Goal: Transaction & Acquisition: Subscribe to service/newsletter

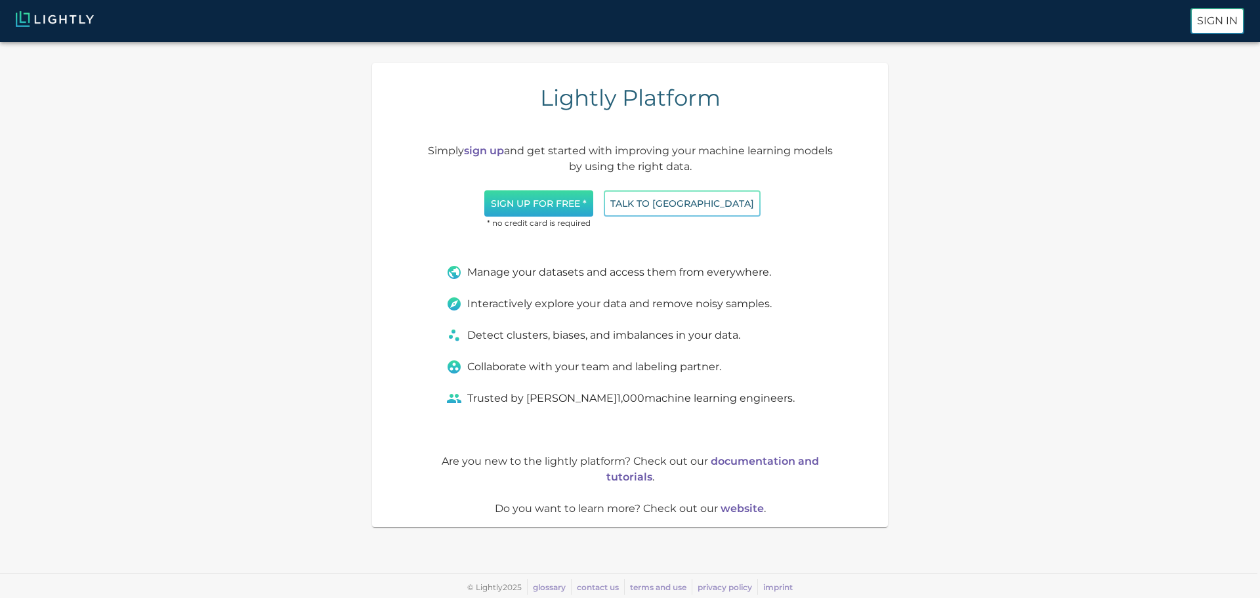
click at [564, 203] on button "Sign up for free *" at bounding box center [538, 203] width 109 height 27
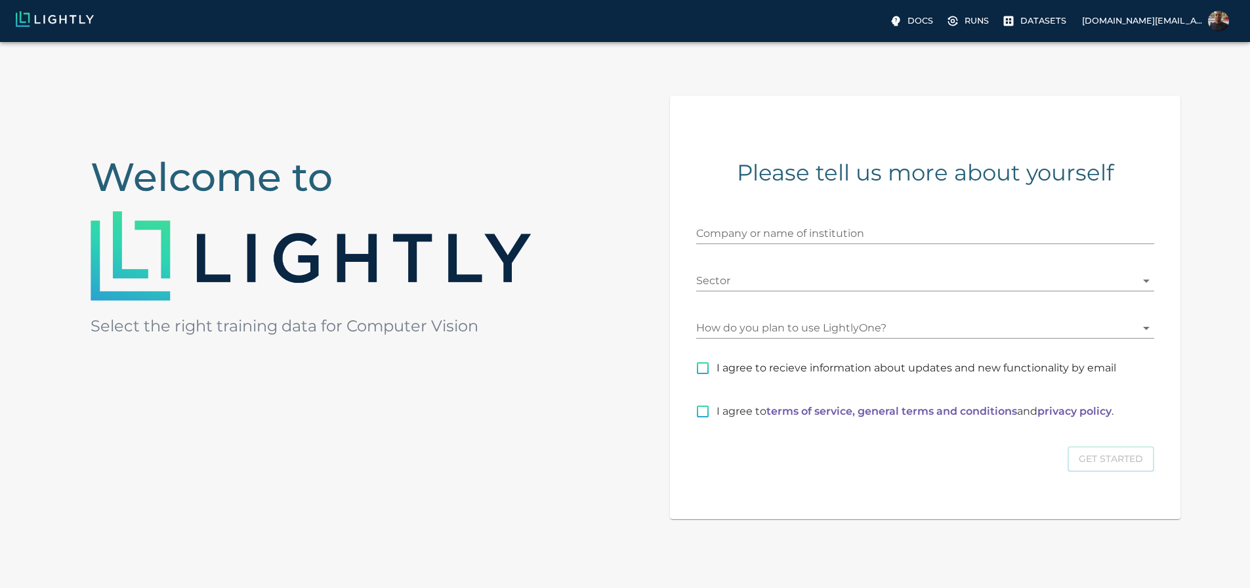
scroll to position [131, 0]
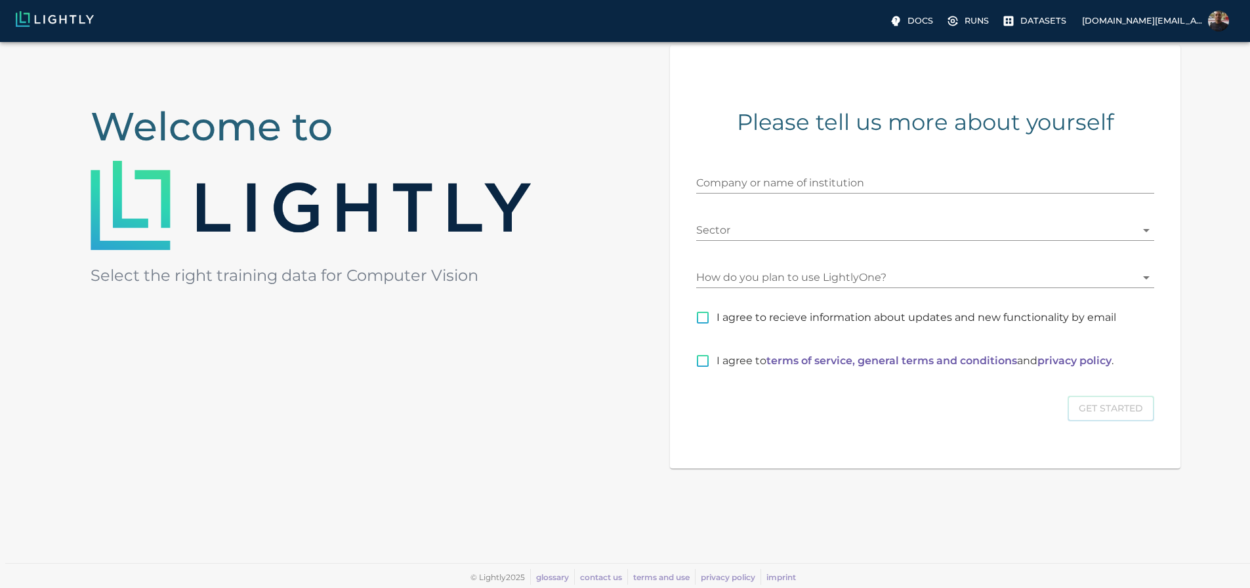
click at [830, 272] on body "Docs Runs Datasets khaled.metwally.de@gmail.com Welcome to Select the right tra…" at bounding box center [625, 267] width 1250 height 641
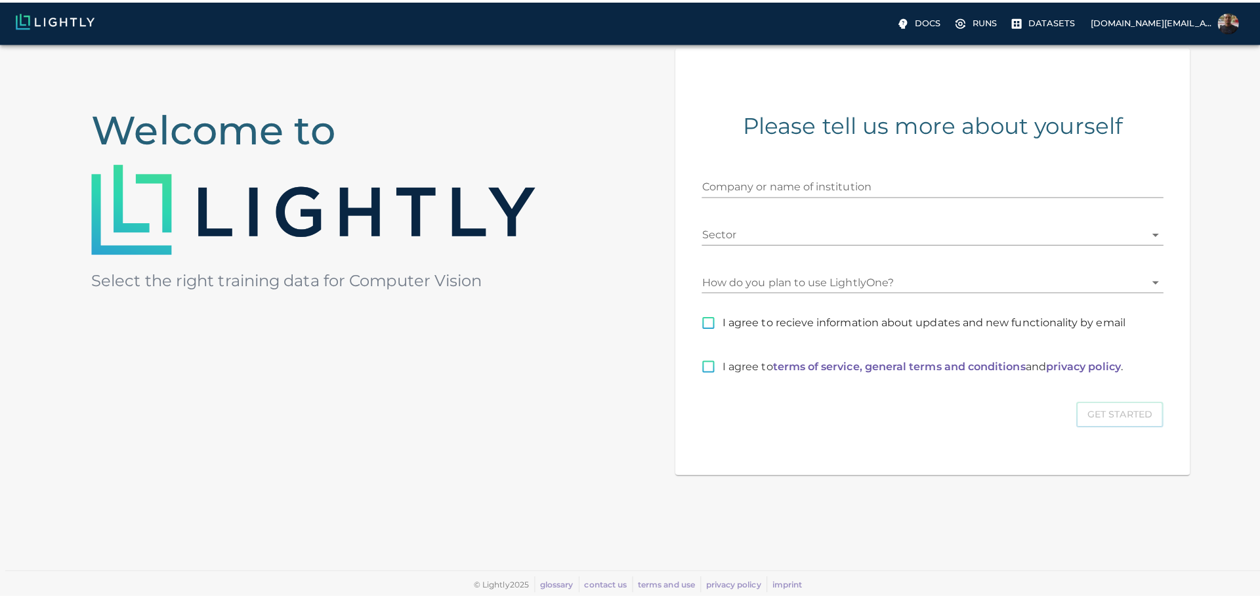
scroll to position [124, 0]
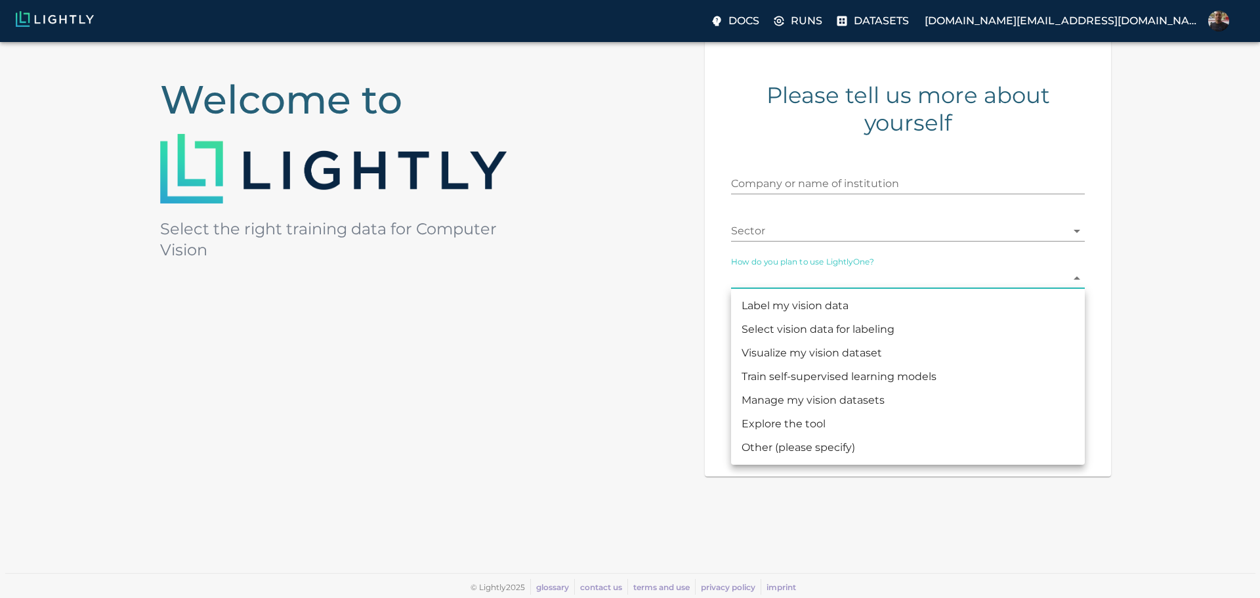
click at [810, 381] on li "Train self-supervised learning models" at bounding box center [908, 377] width 354 height 24
type input "MODEL_TRAINING"
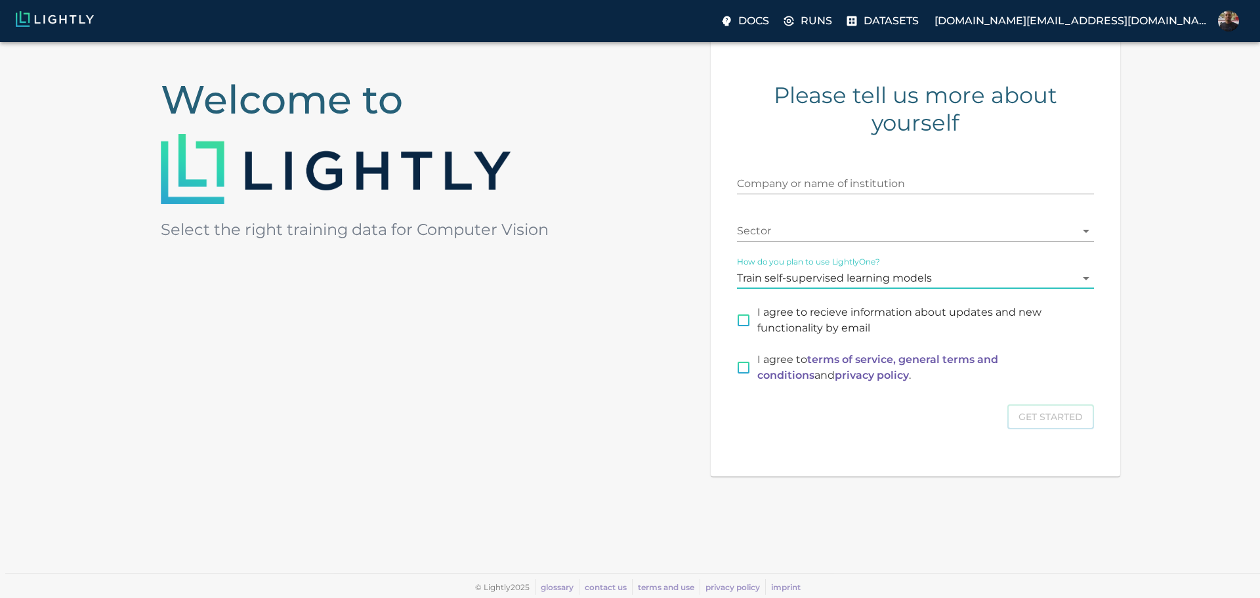
click at [833, 238] on body "Docs Runs Datasets khaled.metwally.de@gmail.com Welcome to Select the right tra…" at bounding box center [630, 258] width 1260 height 680
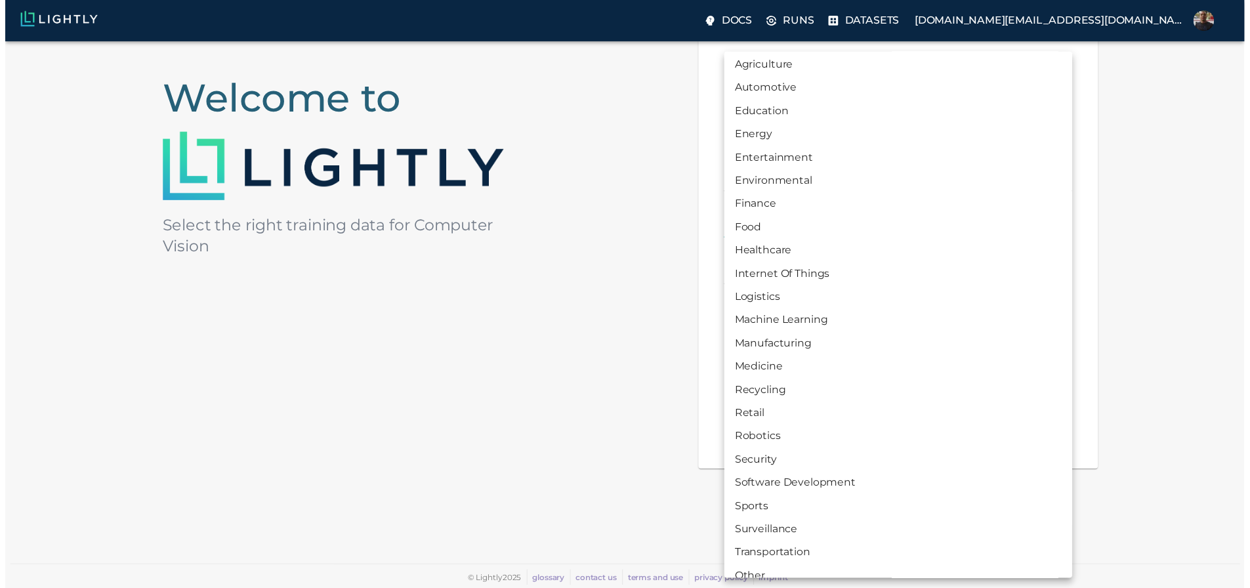
scroll to position [43, 0]
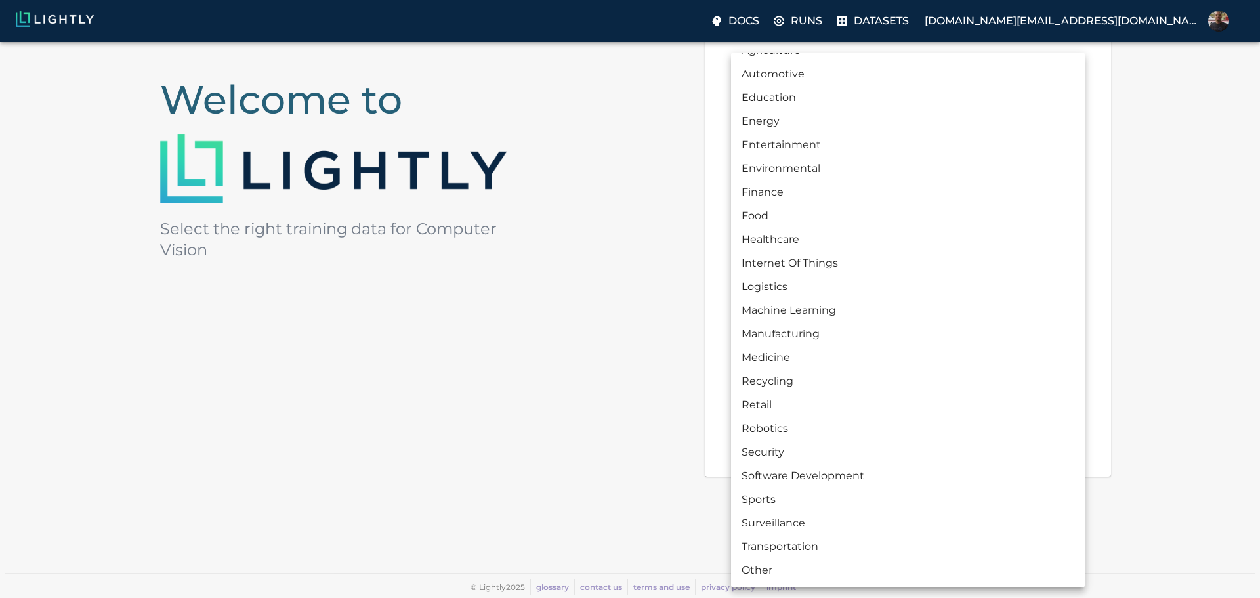
click at [816, 232] on li "Healthcare" at bounding box center [908, 240] width 354 height 24
type input "HEALTHCARE"
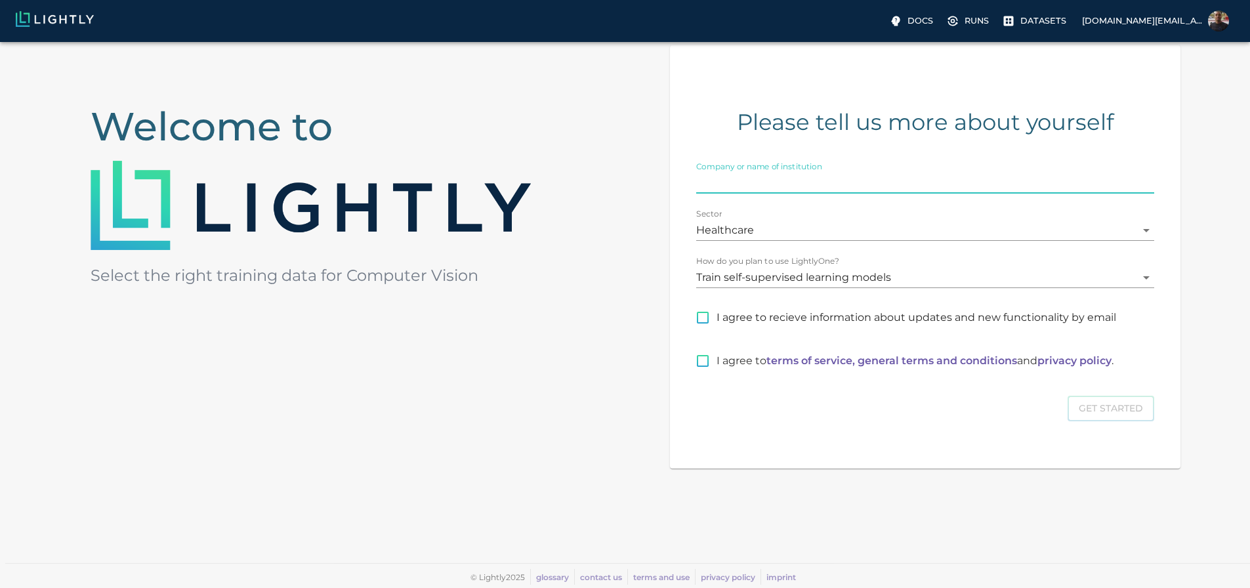
click at [860, 186] on input "Company or name of institution" at bounding box center [925, 183] width 458 height 21
type input "Olea Medical"
click at [717, 322] on input "I agree to recieve information about updates and new functionality by email" at bounding box center [703, 318] width 28 height 28
checkbox input "true"
click at [717, 369] on input "I agree to terms of service, general terms and conditions and privacy policy ." at bounding box center [703, 361] width 28 height 28
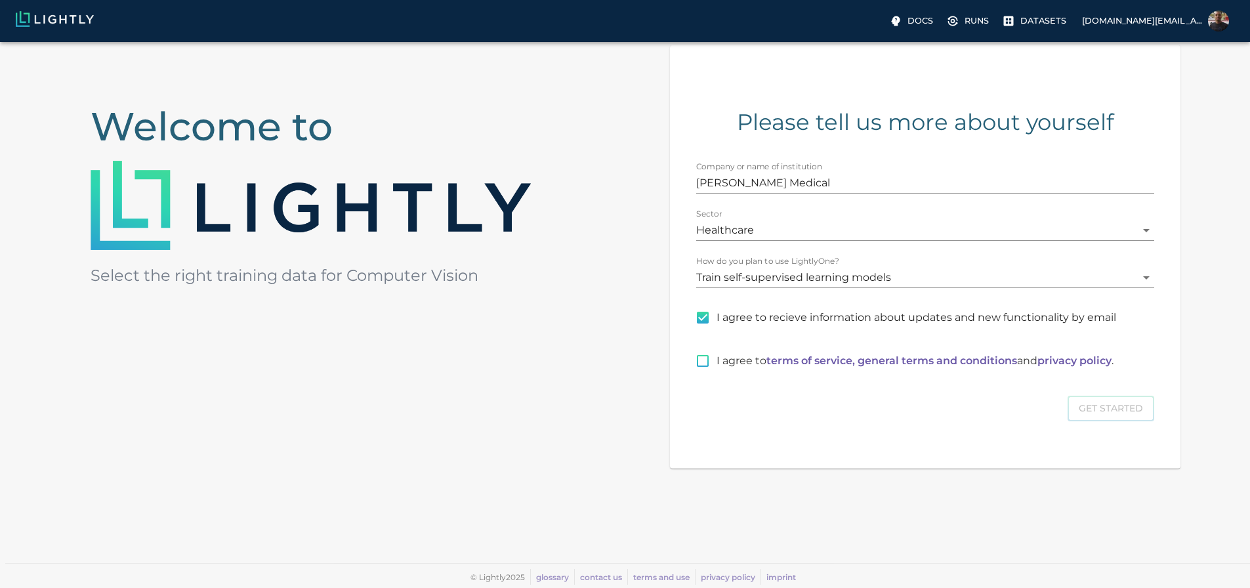
checkbox input "true"
click at [1068, 420] on button "Get Started" at bounding box center [1111, 409] width 87 height 26
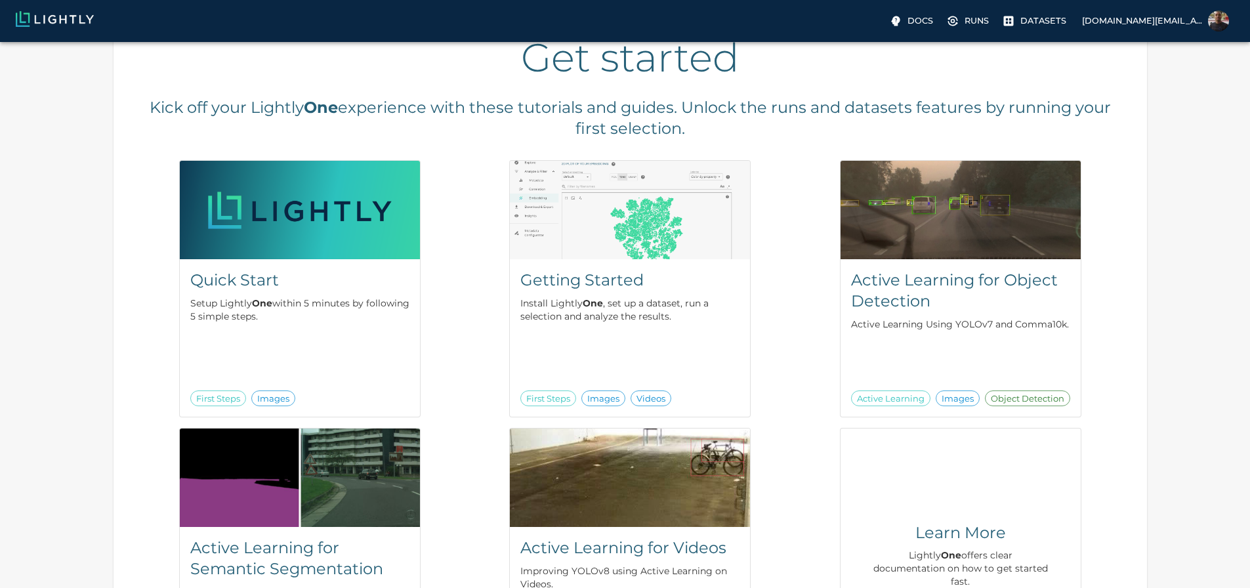
scroll to position [66, 0]
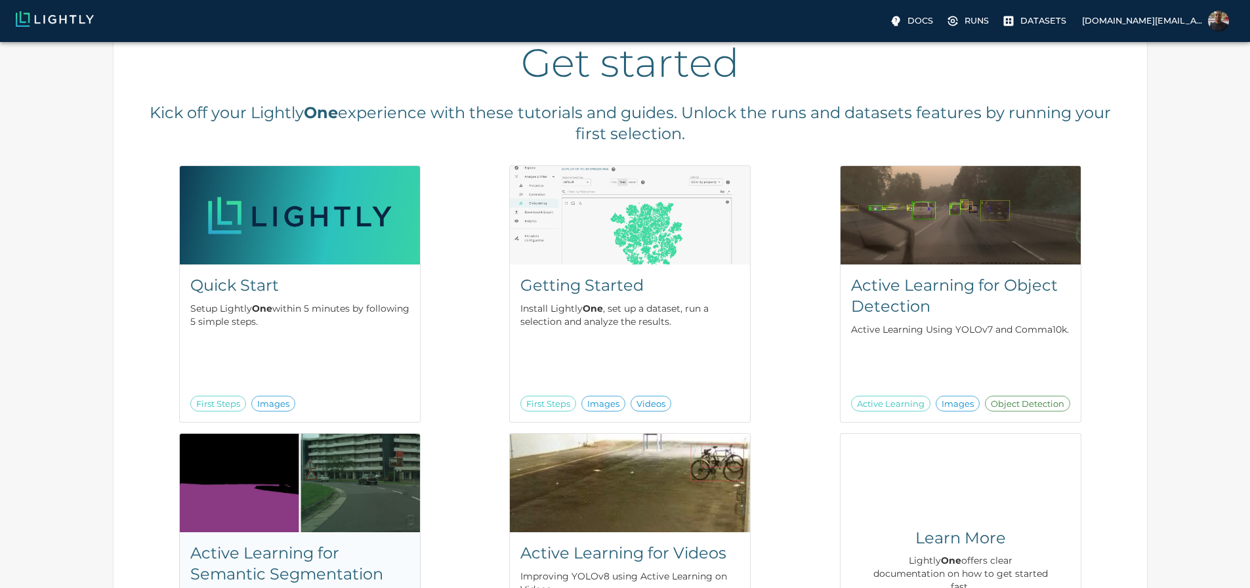
click at [410, 543] on h5 "Active Learning for Semantic Segmentation" at bounding box center [299, 564] width 219 height 42
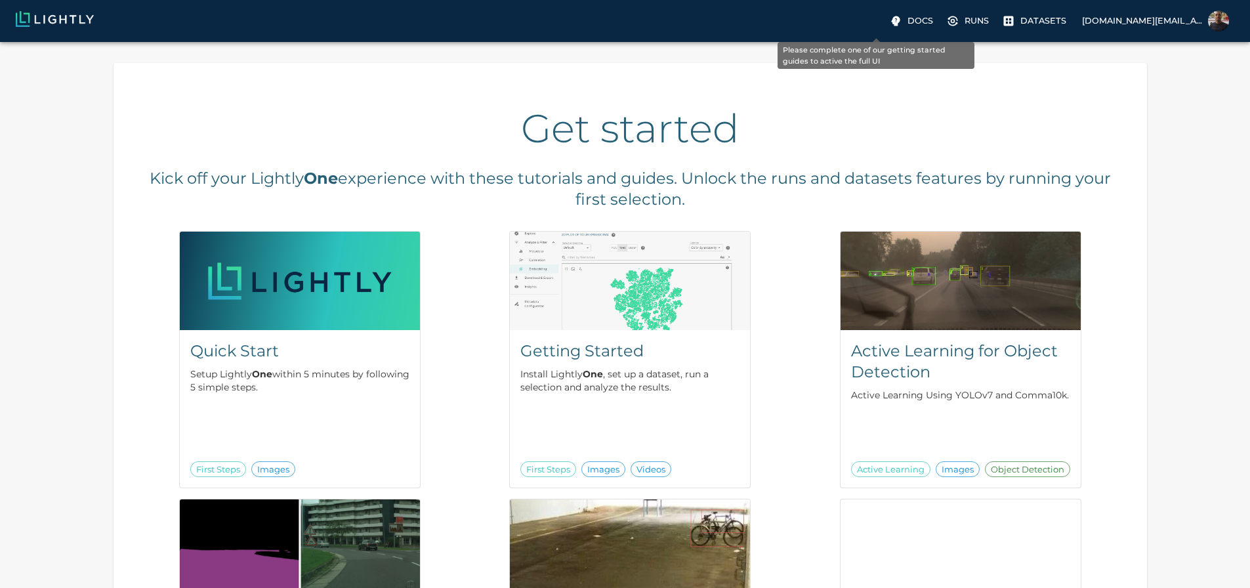
click at [965, 26] on p "Runs" at bounding box center [977, 20] width 24 height 12
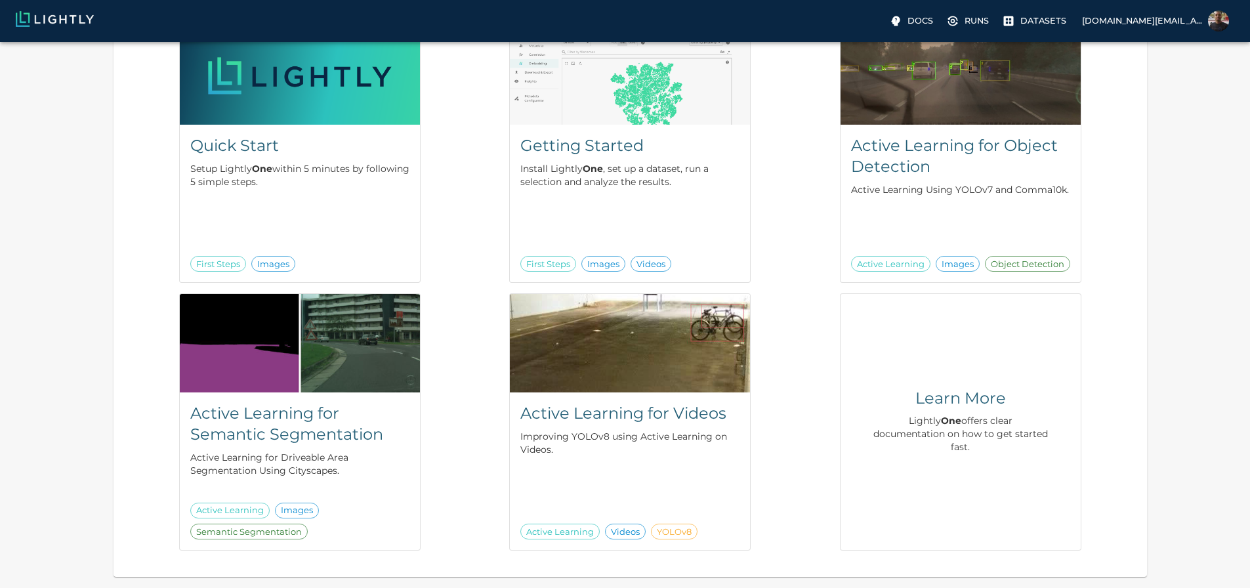
scroll to position [71, 0]
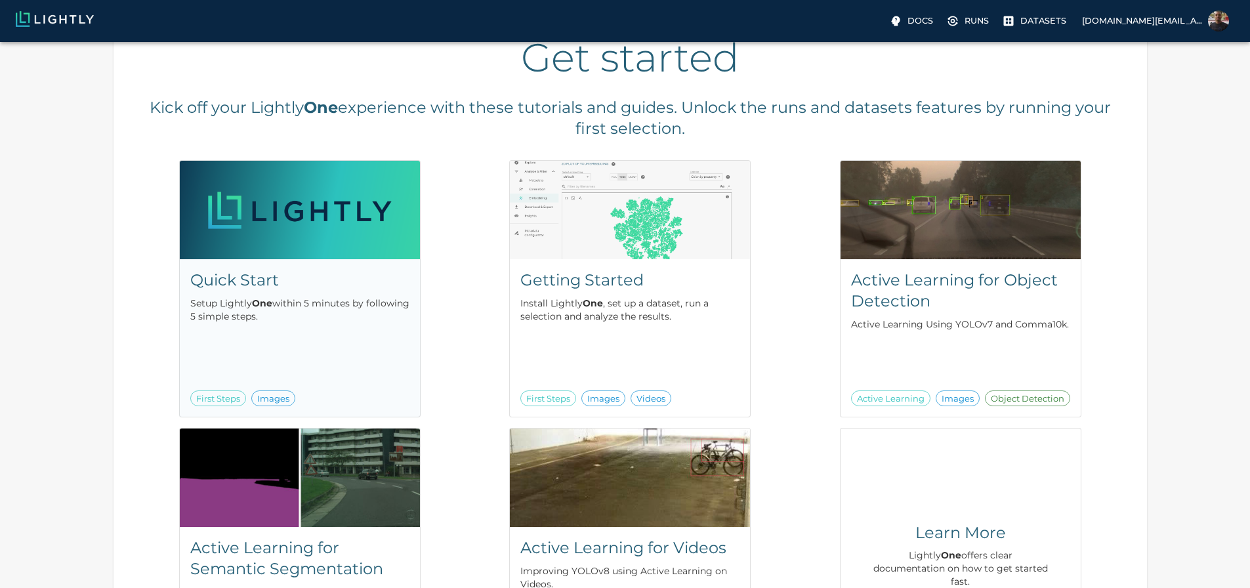
click at [401, 288] on h5 "Quick Start" at bounding box center [299, 280] width 219 height 21
